Goal: Task Accomplishment & Management: Complete application form

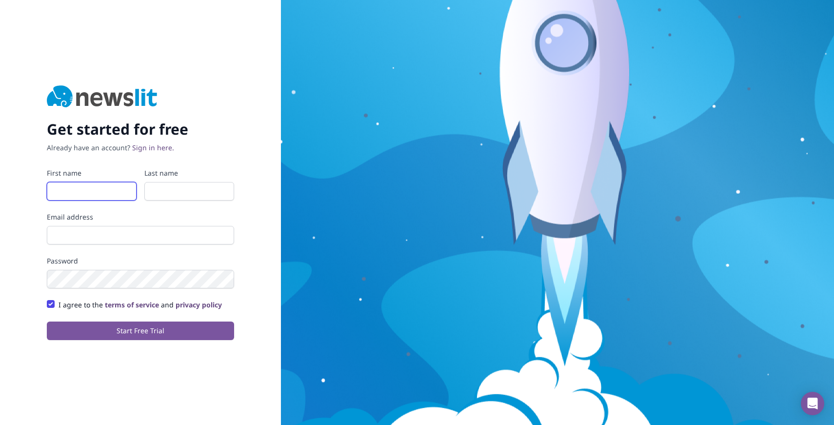
click at [87, 196] on input "First name" at bounding box center [92, 191] width 90 height 19
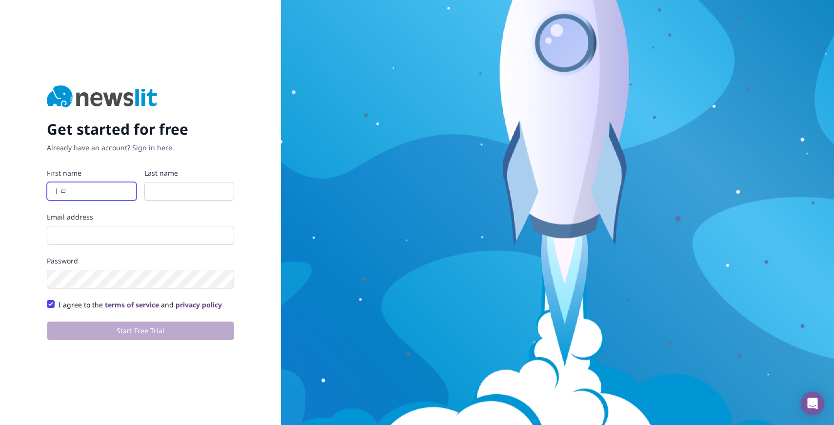
type input "ㅣ"
type input "lay"
type input "[PERSON_NAME]"
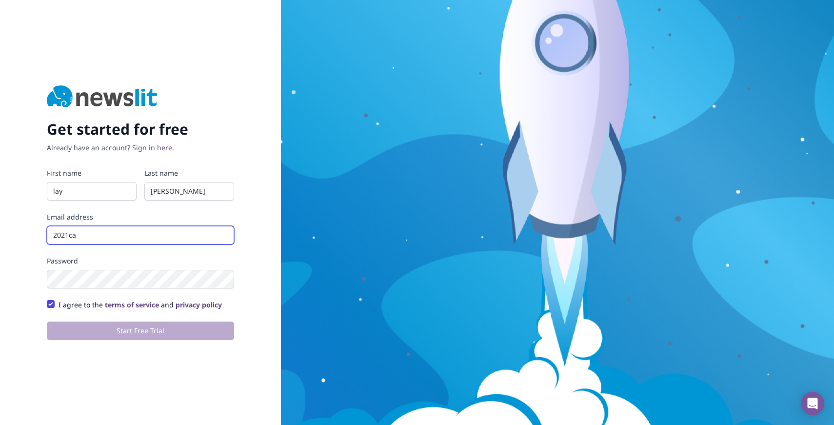
type input "[EMAIL_ADDRESS][DOMAIN_NAME]"
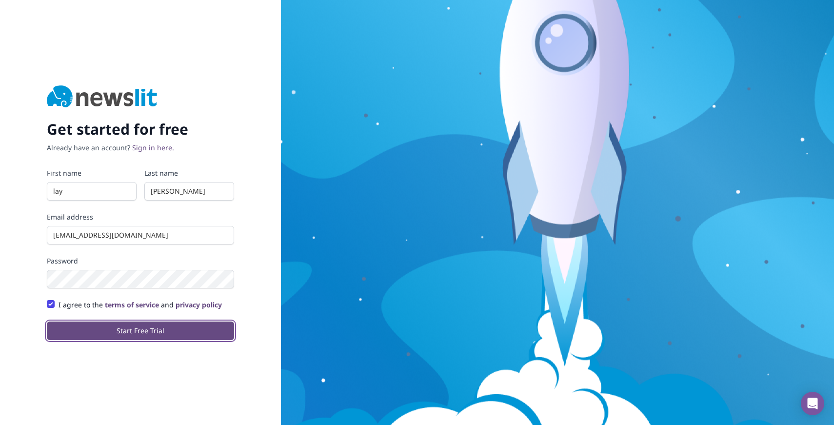
click at [93, 323] on button "Start Free Trial" at bounding box center [140, 330] width 187 height 19
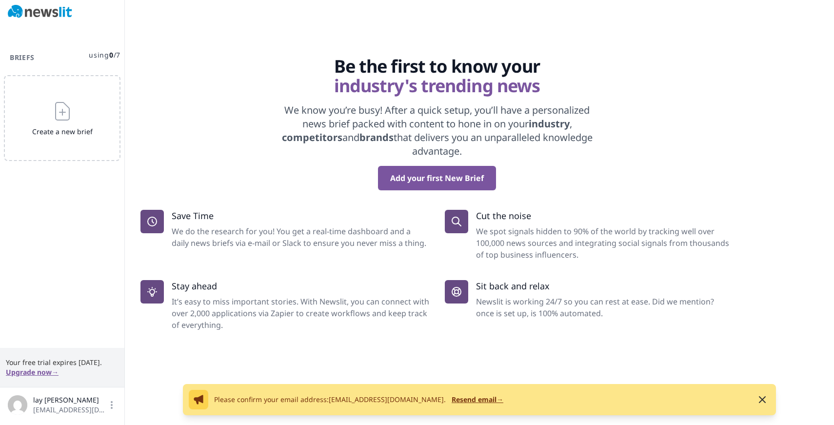
click at [716, 144] on div "Be the first to know your industry's trending news We know you’re busy! After a…" at bounding box center [436, 124] width 593 height 134
click at [323, 171] on div "Add your first New Brief" at bounding box center [436, 178] width 593 height 24
click at [549, 179] on div "Add your first New Brief" at bounding box center [436, 178] width 593 height 24
click at [518, 219] on p "Cut the noise" at bounding box center [605, 216] width 258 height 12
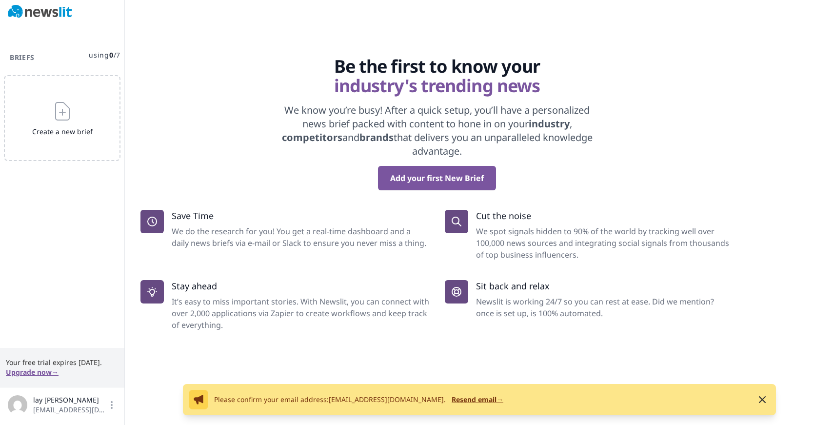
click at [573, 201] on div "Be the first to know your industry's trending news We know you’re busy! After a…" at bounding box center [437, 194] width 624 height 274
click at [238, 182] on div "Add your first New Brief" at bounding box center [436, 178] width 593 height 24
click at [406, 182] on button "Add your first New Brief" at bounding box center [437, 178] width 118 height 24
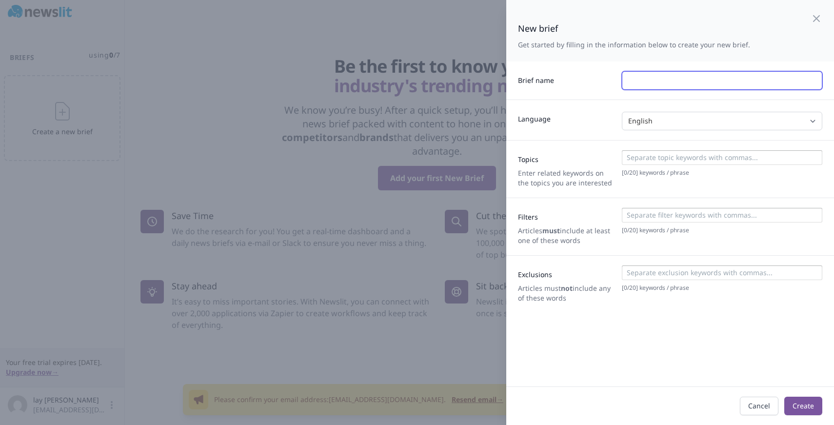
click at [648, 77] on input "text" at bounding box center [722, 80] width 200 height 19
type input "IT"
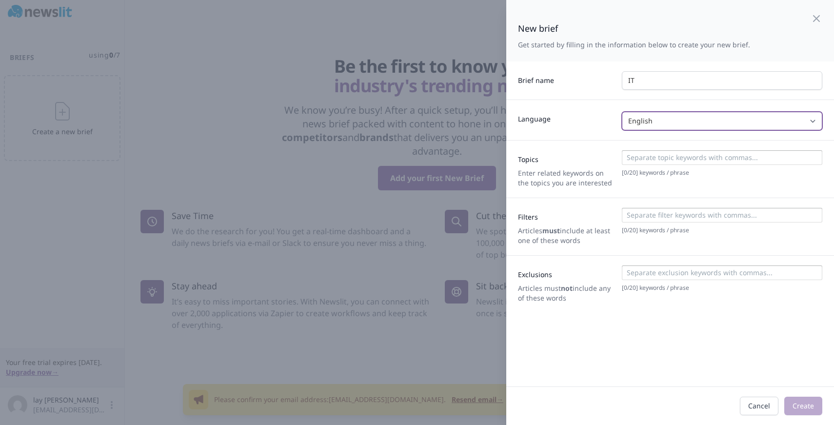
click at [724, 119] on select "English Spanish Italian German French Any" at bounding box center [722, 121] width 200 height 19
click at [622, 112] on select "English Spanish Italian German French Any" at bounding box center [722, 121] width 200 height 19
click at [681, 120] on select "English Spanish Italian German French Any" at bounding box center [722, 121] width 200 height 19
select select "ENGLISH"
click at [622, 112] on select "English Spanish Italian German French Any" at bounding box center [722, 121] width 200 height 19
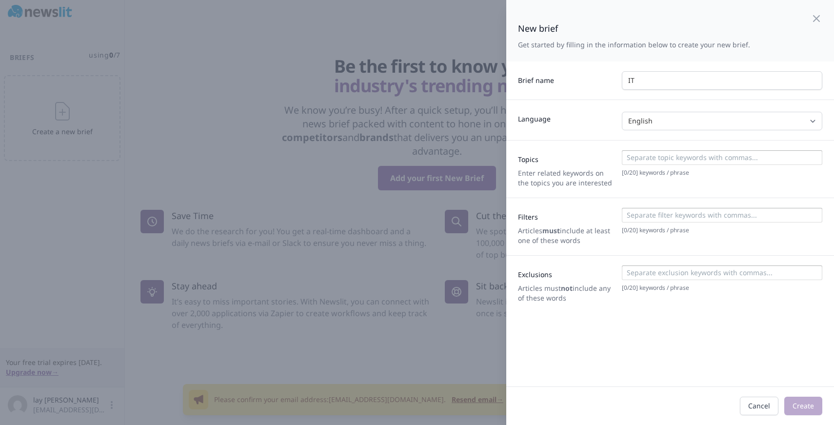
click at [585, 147] on div "Topics Enter related keywords on the topics you are interested [ 0 / 20 ] keywo…" at bounding box center [670, 169] width 328 height 58
click at [663, 154] on input at bounding box center [721, 158] width 195 height 10
drag, startPoint x: 603, startPoint y: 304, endPoint x: 518, endPoint y: 158, distance: 169.4
click at [518, 158] on div "Brief name IT Language English Spanish Italian German French Any Topics Enter r…" at bounding box center [670, 186] width 328 height 251
copy div "Topics Enter related keywords on the topics you are interested [ 0 / 20 ] keywo…"
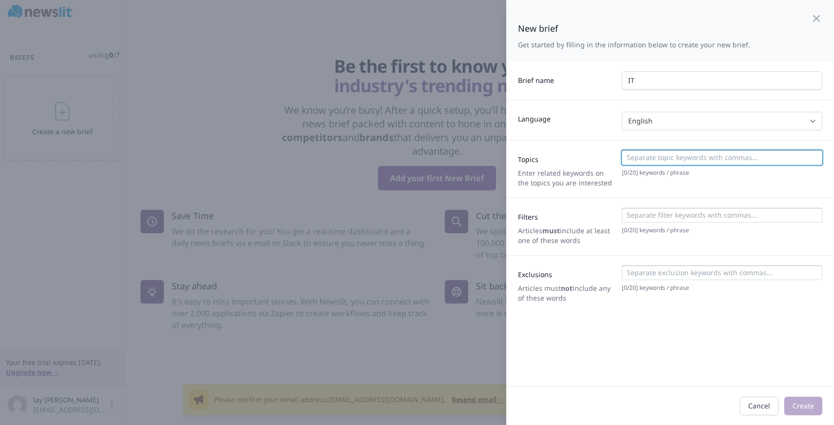
click at [653, 155] on input at bounding box center [721, 158] width 195 height 10
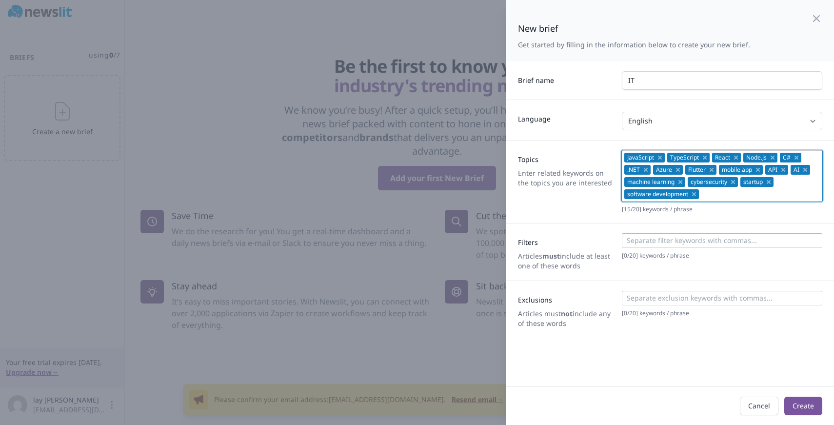
click at [653, 240] on input at bounding box center [721, 241] width 195 height 10
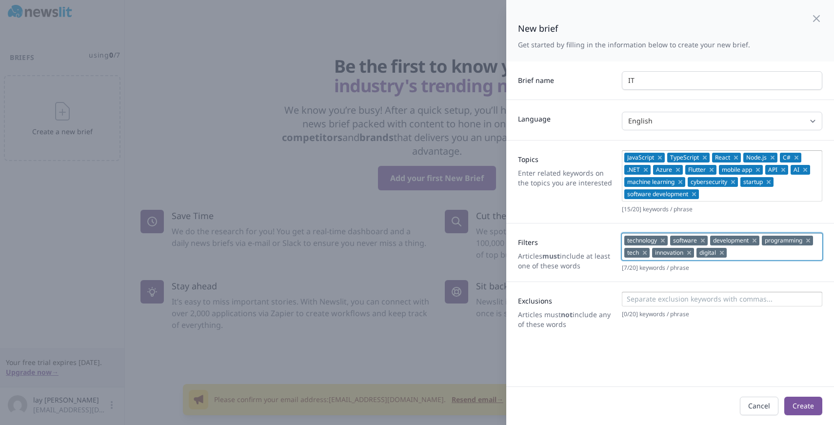
click at [709, 299] on input at bounding box center [721, 299] width 195 height 10
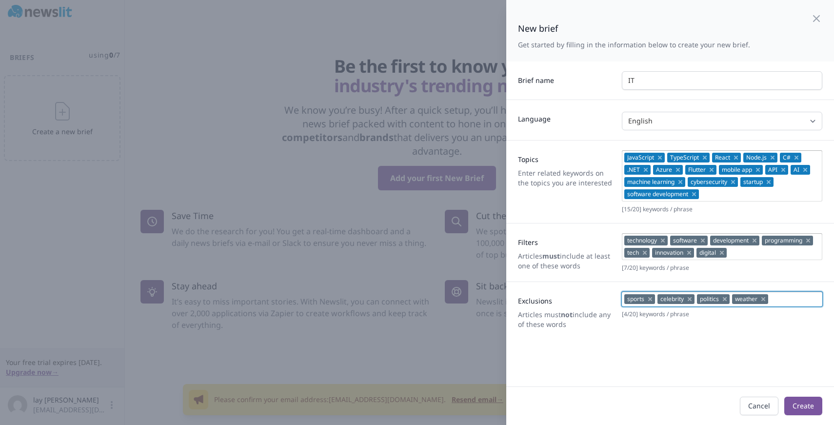
click at [667, 358] on div "New brief Get started by filling in the information below to create your new br…" at bounding box center [670, 193] width 328 height 386
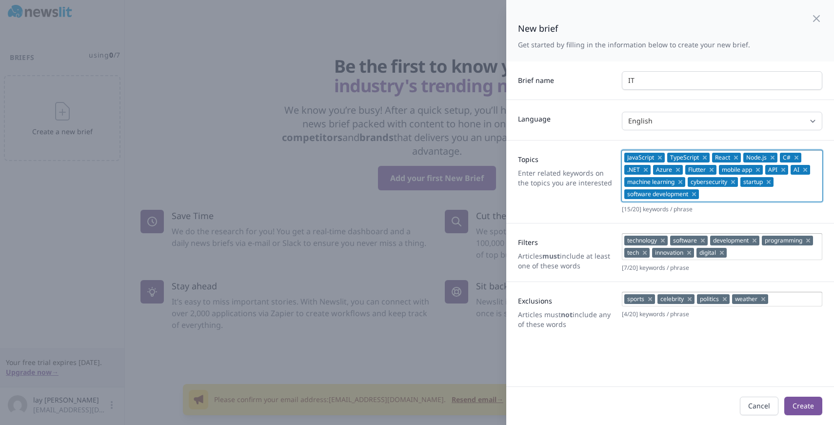
click at [745, 194] on input at bounding box center [760, 194] width 118 height 10
drag, startPoint x: 745, startPoint y: 194, endPoint x: 599, endPoint y: 146, distance: 153.6
click at [599, 146] on div "Topics Enter related keywords on the topics you are interested JavaScript TypeS…" at bounding box center [670, 181] width 328 height 83
type input "\"
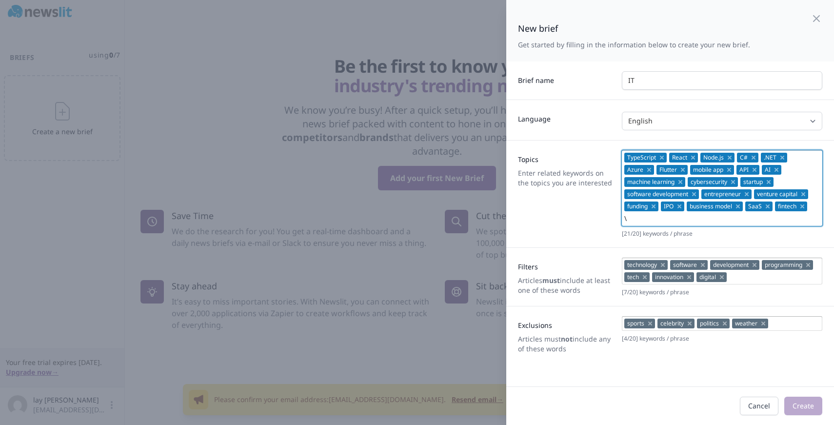
type input "\"
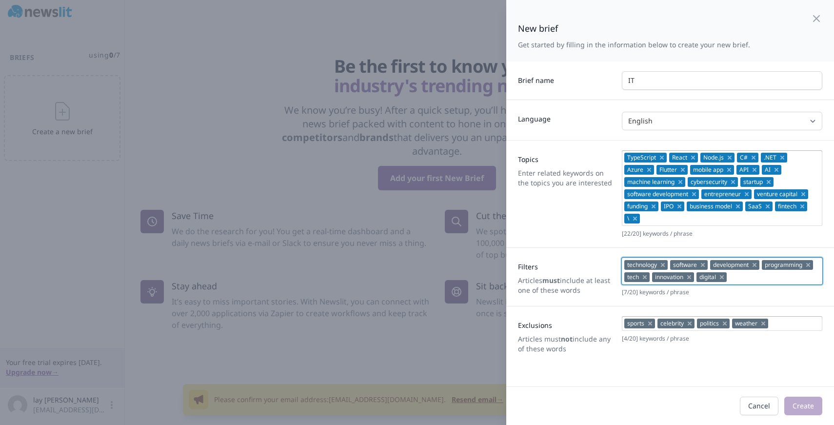
click at [763, 280] on input at bounding box center [774, 277] width 90 height 10
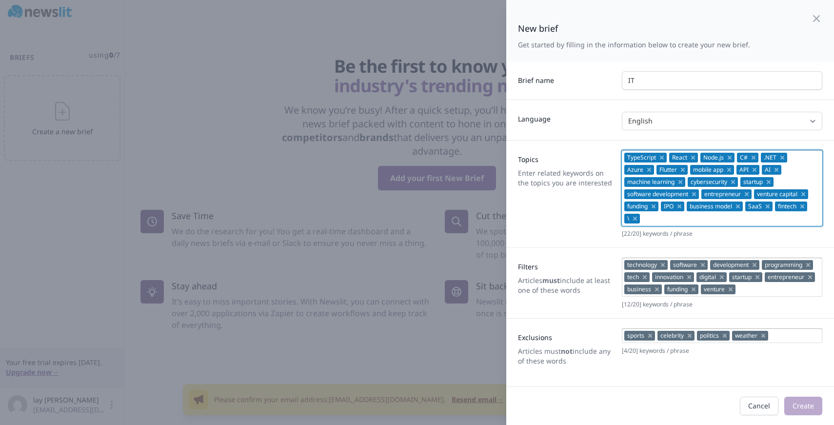
click at [696, 221] on input at bounding box center [730, 219] width 177 height 10
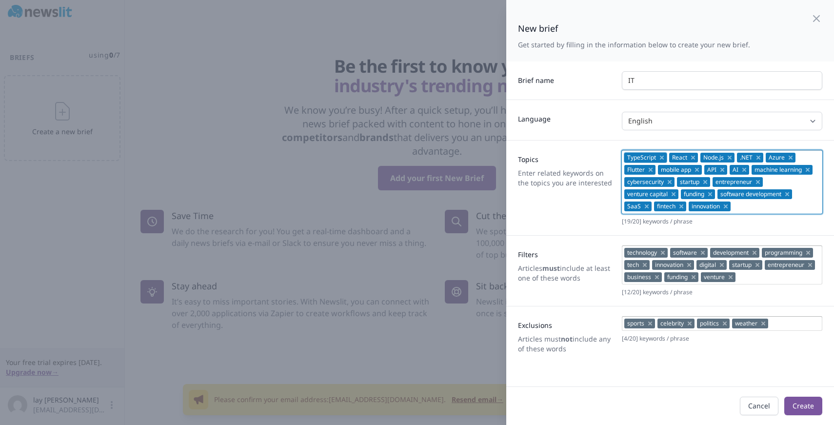
type input "\"
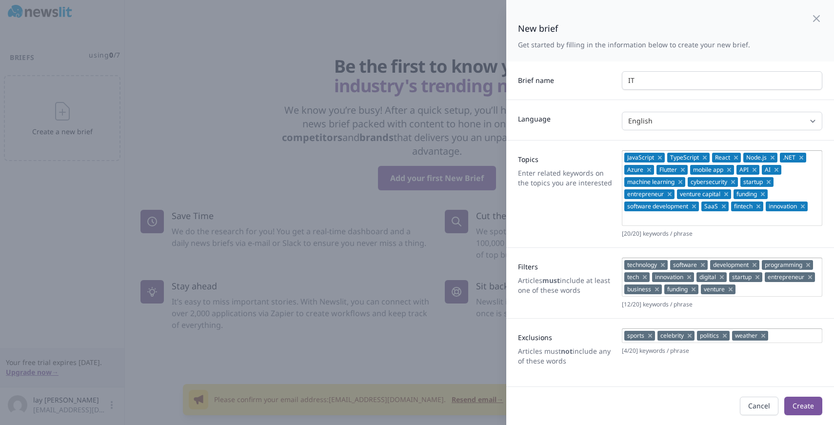
click at [586, 260] on label "Filters" at bounding box center [566, 265] width 96 height 14
click at [804, 408] on button "Create" at bounding box center [803, 406] width 38 height 19
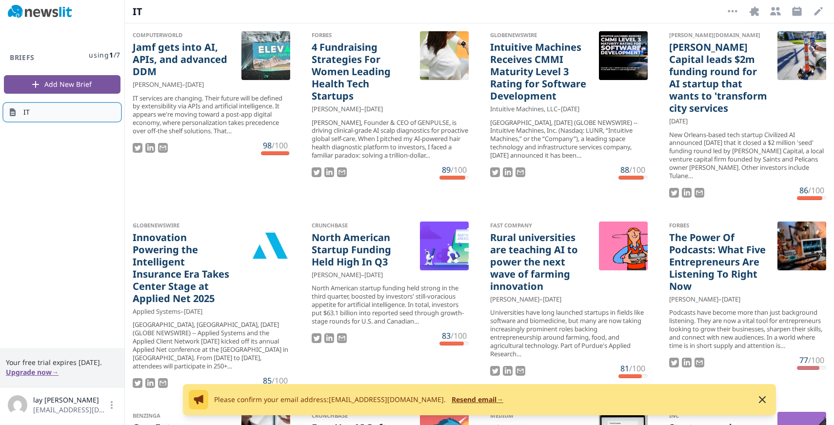
click at [73, 111] on link "IT" at bounding box center [62, 112] width 117 height 18
click at [736, 13] on icon "button" at bounding box center [733, 11] width 12 height 12
click at [685, 16] on div "IT" at bounding box center [425, 12] width 584 height 14
click at [73, 107] on link "IT" at bounding box center [62, 112] width 117 height 18
click at [49, 204] on div "Briefs using 1 / 7 Add New Brief IT" at bounding box center [62, 185] width 124 height 324
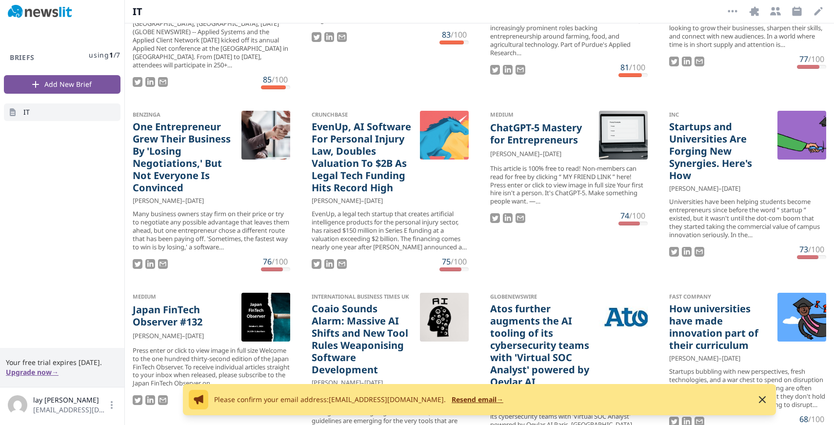
scroll to position [511, 0]
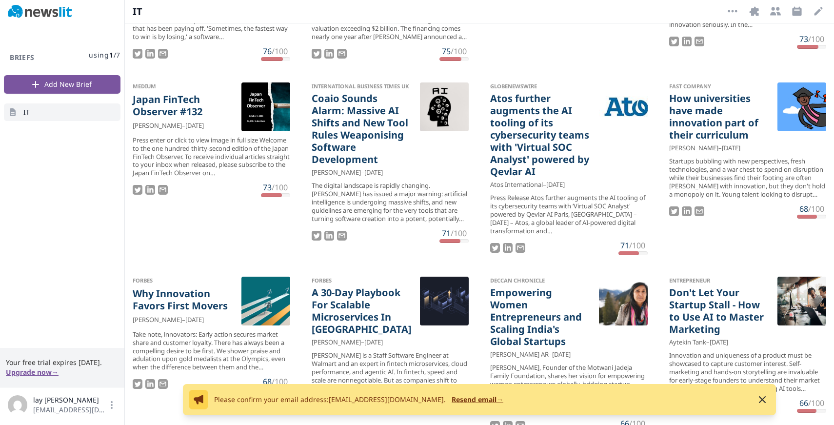
click at [37, 373] on button "Upgrade now →" at bounding box center [32, 372] width 53 height 10
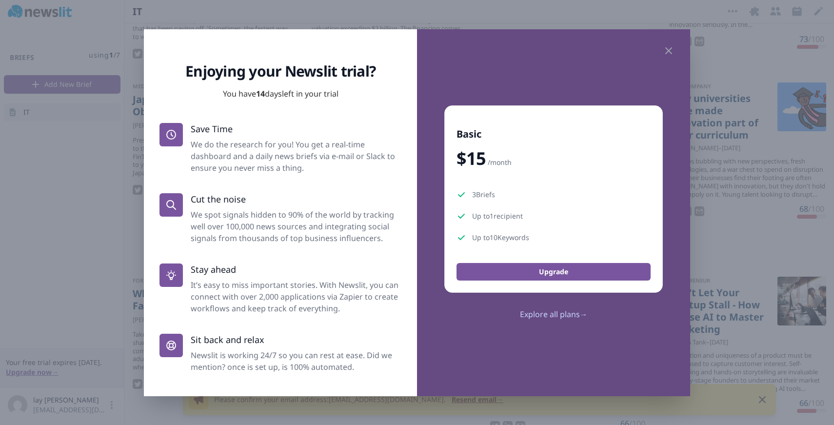
click at [15, 206] on div at bounding box center [417, 212] width 834 height 425
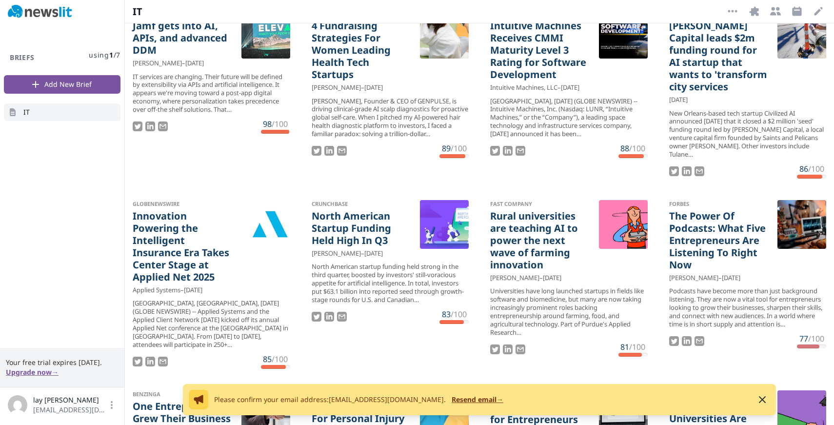
scroll to position [0, 0]
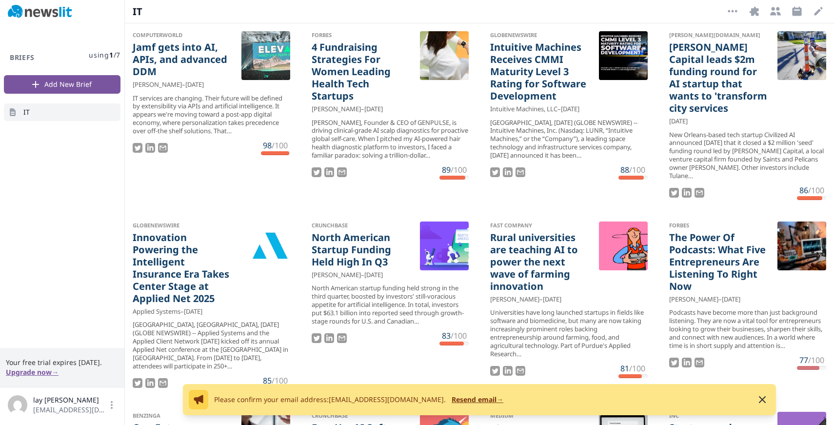
click at [67, 158] on div "Briefs using 1 / 7 Add New Brief IT" at bounding box center [62, 185] width 124 height 324
click at [777, 11] on icon "button" at bounding box center [776, 11] width 12 height 12
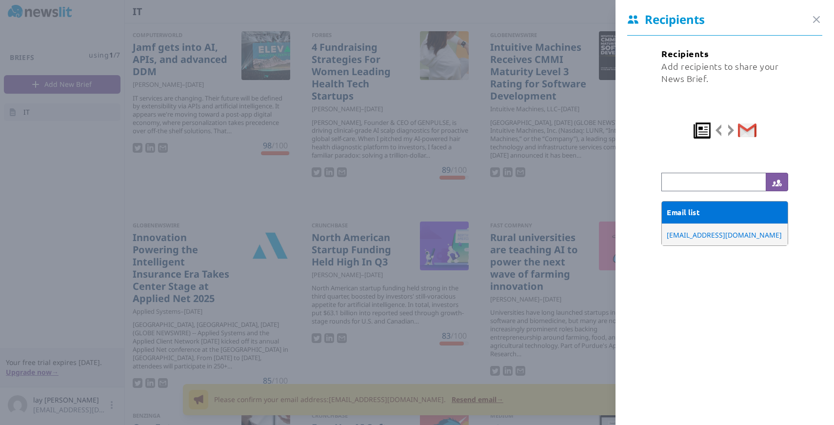
click at [532, 18] on div at bounding box center [417, 212] width 834 height 425
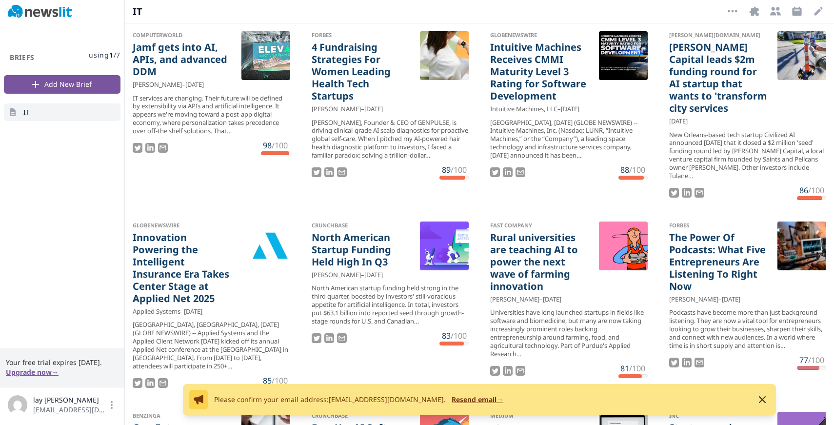
click at [106, 170] on div "Briefs using 1 / 7 Add New Brief IT" at bounding box center [62, 185] width 124 height 324
click at [778, 9] on icon "button" at bounding box center [775, 11] width 11 height 8
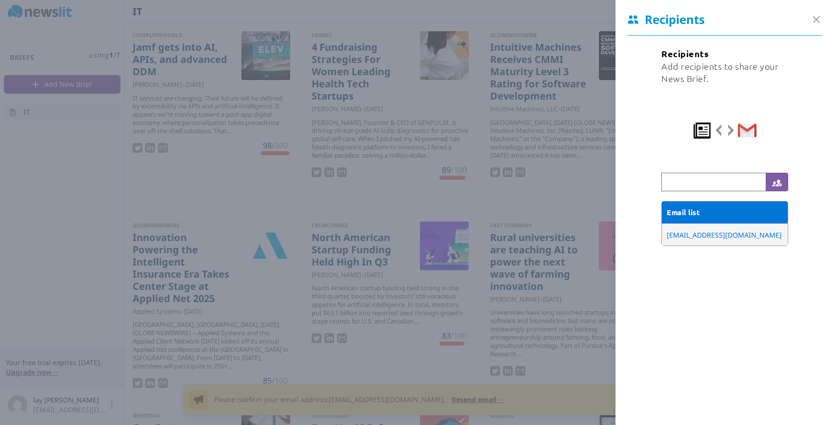
click at [603, 19] on div "Recipients Close panel Recipients Add recipients to share your News Brief. Emai…" at bounding box center [715, 212] width 238 height 425
click at [823, 24] on div "Recipients Close panel" at bounding box center [725, 24] width 219 height 24
click at [817, 21] on icon "button" at bounding box center [817, 20] width 12 height 12
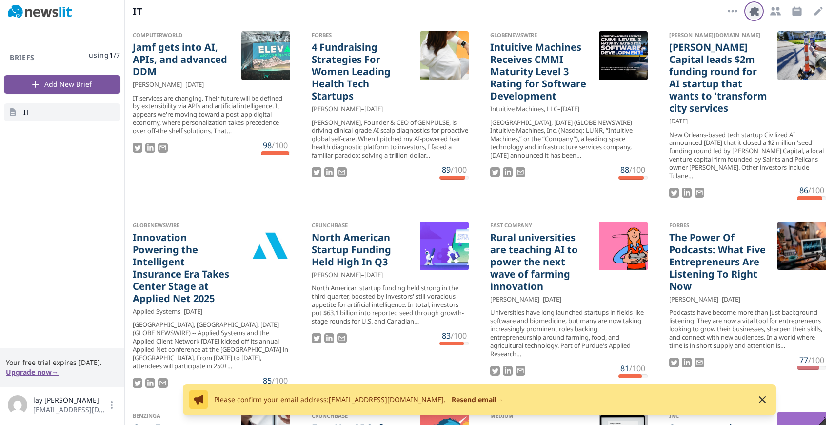
click at [755, 15] on icon "button" at bounding box center [754, 11] width 12 height 12
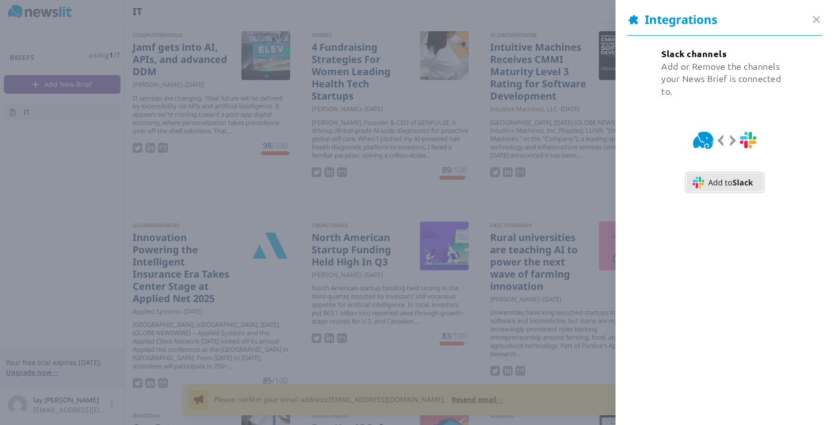
click at [730, 188] on button "Add to Slack" at bounding box center [724, 182] width 77 height 19
click at [713, 187] on span "Add to Slack" at bounding box center [730, 183] width 45 height 12
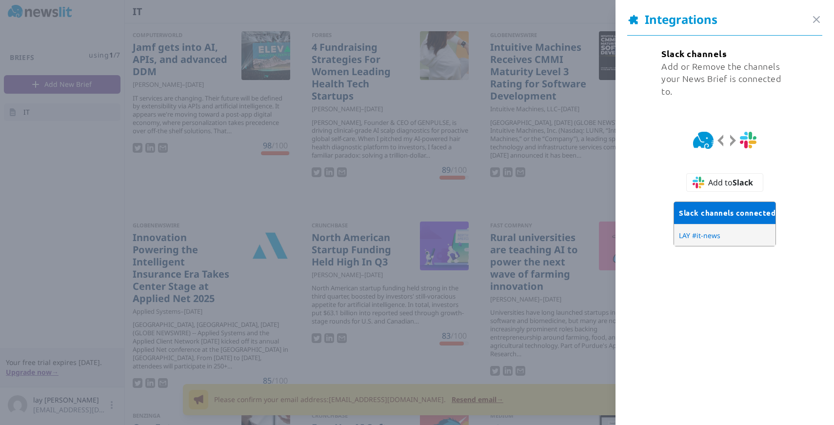
click at [806, 162] on div "Slack channels Add or Remove the channels your News Brief is connected to. Add …" at bounding box center [724, 151] width 195 height 209
click at [817, 20] on icon "button" at bounding box center [817, 20] width 12 height 12
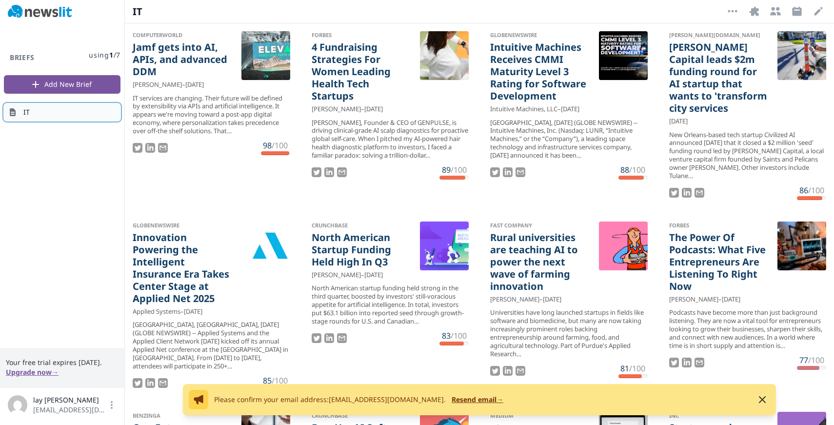
click at [70, 113] on link "IT" at bounding box center [62, 112] width 117 height 18
click at [737, 14] on icon "button" at bounding box center [733, 11] width 12 height 12
click at [758, 15] on icon "button" at bounding box center [753, 10] width 9 height 9
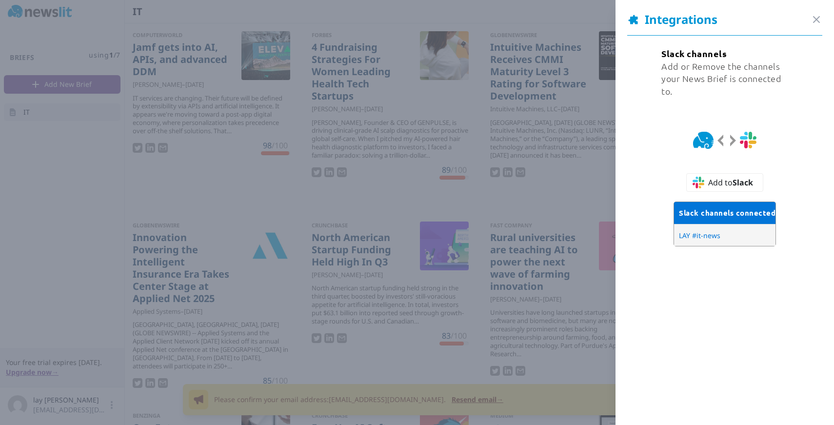
click at [586, 21] on div at bounding box center [417, 212] width 834 height 425
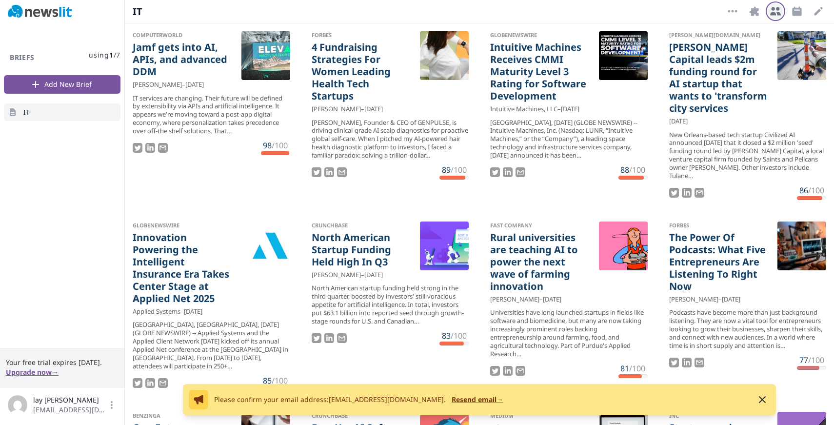
click at [778, 14] on icon "button" at bounding box center [775, 11] width 11 height 8
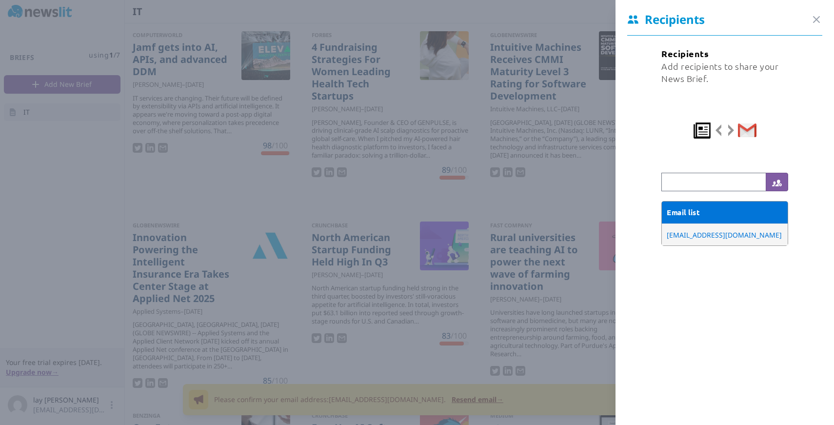
click at [571, 9] on div at bounding box center [417, 212] width 834 height 425
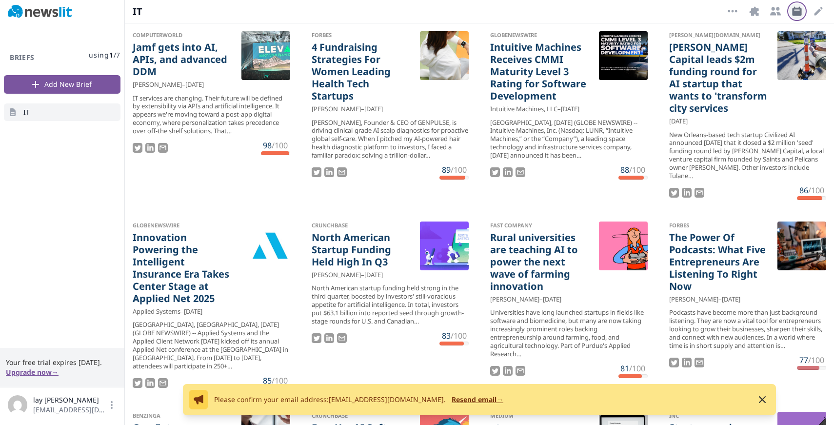
click at [797, 14] on icon "button" at bounding box center [796, 10] width 9 height 9
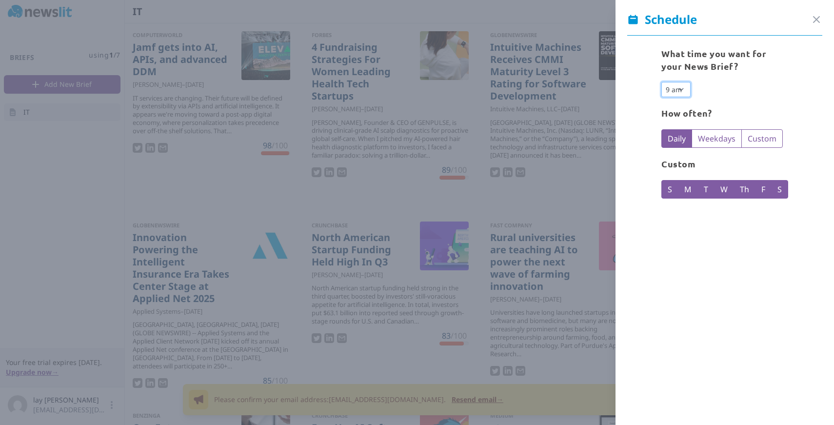
click at [681, 87] on select "12 am 1 am 2 am 3 am 4 am 5 am 6 am 7 am 8 am 9 am 10 am 11 am 12 pm 1 pm 2 pm …" at bounding box center [675, 89] width 29 height 15
click at [666, 91] on select "12 am 1 am 2 am 3 am 4 am 5 am 6 am 7 am 8 am 9 am 10 am 11 am 12 pm 1 pm 2 pm …" at bounding box center [675, 89] width 29 height 15
click at [661, 82] on select "12 am 1 am 2 am 3 am 4 am 5 am 6 am 7 am 8 am 9 am 10 am 11 am 12 pm 1 pm 2 pm …" at bounding box center [675, 89] width 29 height 15
click at [783, 108] on div "What time you want for your News Brief? 12 am 1 am 2 am 3 am 4 am 5 am 6 am 7 a…" at bounding box center [724, 127] width 127 height 161
select select "5"
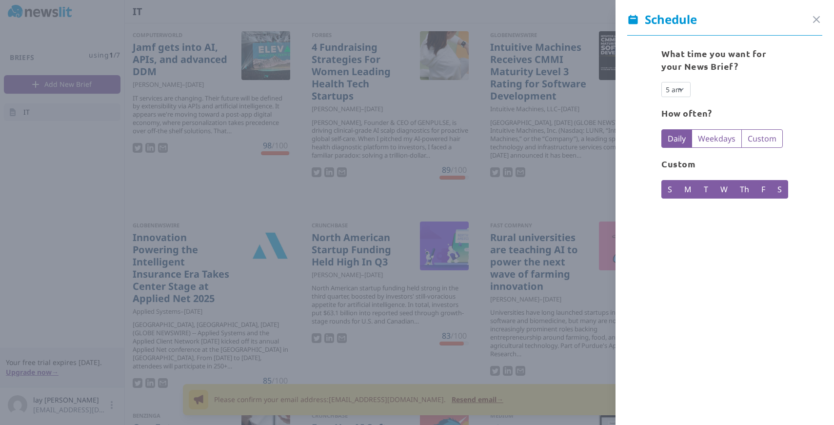
click at [733, 242] on div "What time you want for your News Brief? 12 am 1 am 2 am 3 am 4 am 5 am 6 am 7 a…" at bounding box center [725, 225] width 219 height 378
click at [793, 147] on div "What time you want for your News Brief? 12 am 1 am 2 am 3 am 4 am 5 am 6 am 7 a…" at bounding box center [724, 127] width 195 height 161
click at [816, 18] on icon "button" at bounding box center [817, 20] width 12 height 12
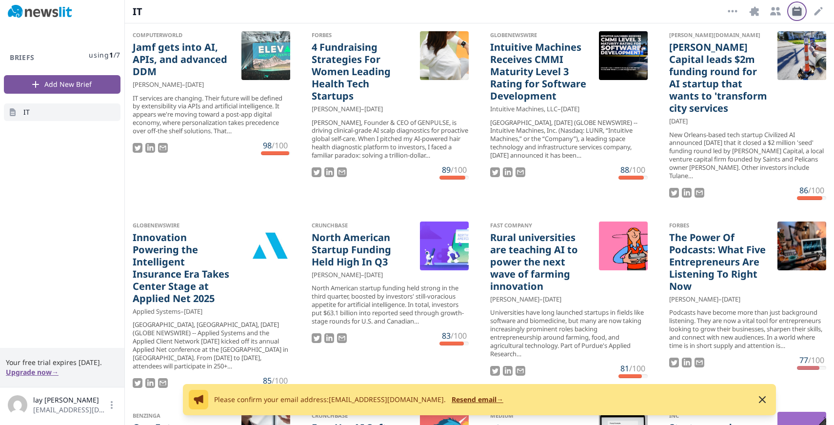
click at [790, 12] on button "Schedule" at bounding box center [797, 11] width 16 height 16
select select "5"
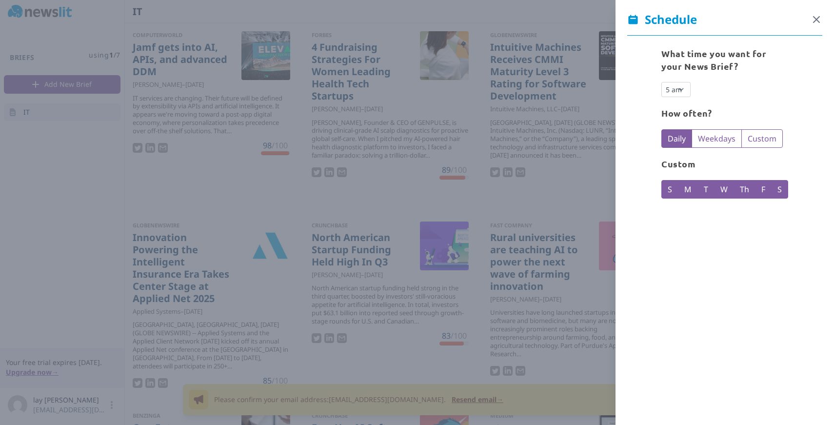
click at [821, 21] on icon "button" at bounding box center [817, 20] width 12 height 12
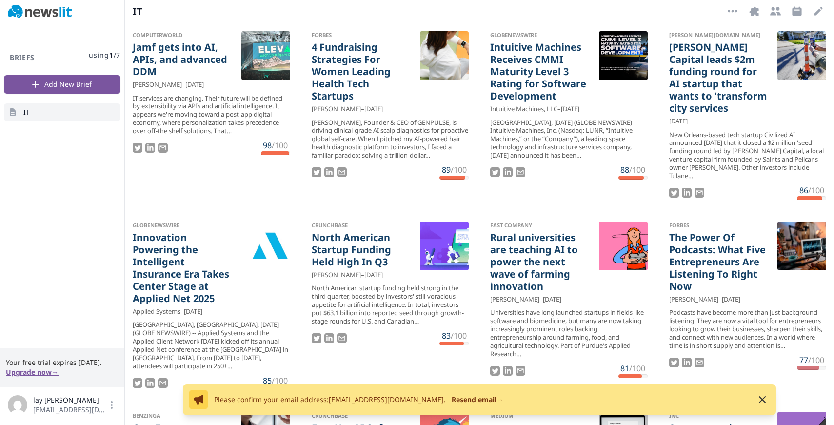
click at [103, 194] on div "Briefs using 1 / 7 Add New Brief IT" at bounding box center [62, 185] width 124 height 324
click at [452, 400] on button "Resend email →" at bounding box center [478, 400] width 52 height 10
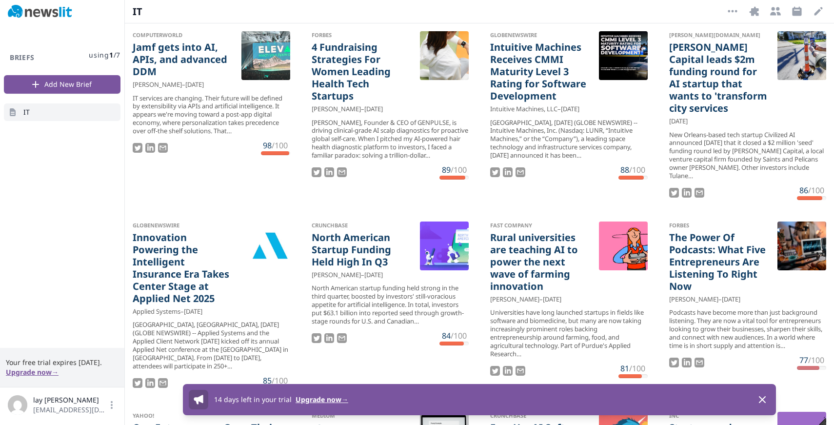
click at [325, 399] on button "Upgrade now →" at bounding box center [322, 400] width 53 height 10
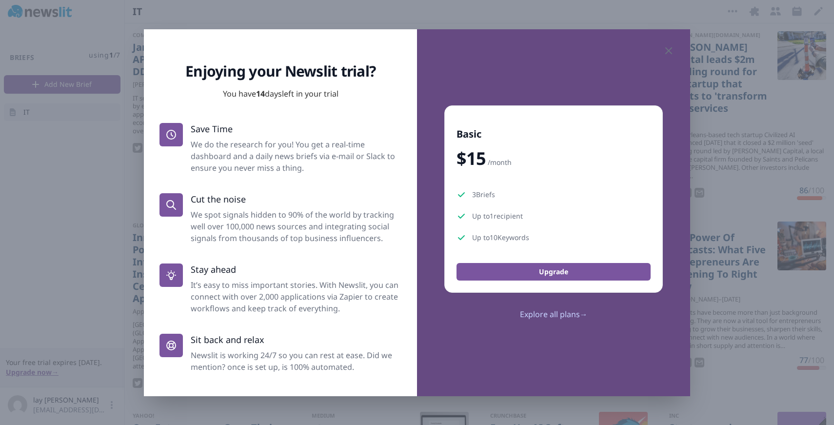
click at [665, 50] on icon "button" at bounding box center [669, 51] width 12 height 12
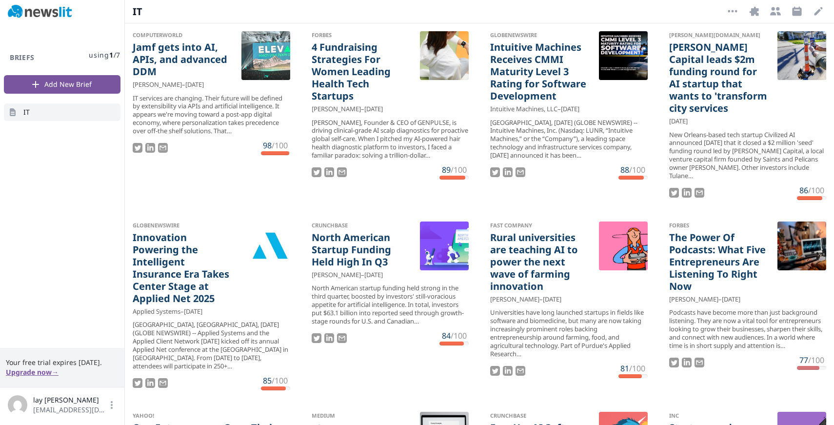
click at [308, 186] on div "Forbes 4 Fundraising Strategies For Women Leading Health Tech Startups Fiona Ba…" at bounding box center [390, 105] width 173 height 164
click at [195, 62] on link "Jamf gets into AI, APIs, and advanced DDM" at bounding box center [183, 59] width 101 height 37
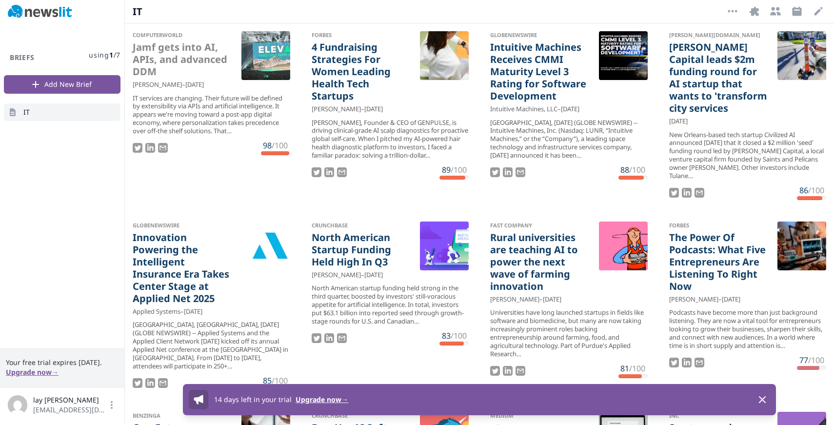
click at [300, 201] on ul "Computerworld Jamf gets into AI, APIs, and advanced DDM [PERSON_NAME] – [DATE] …" at bounding box center [479, 221] width 709 height 397
